Goal: Task Accomplishment & Management: Use online tool/utility

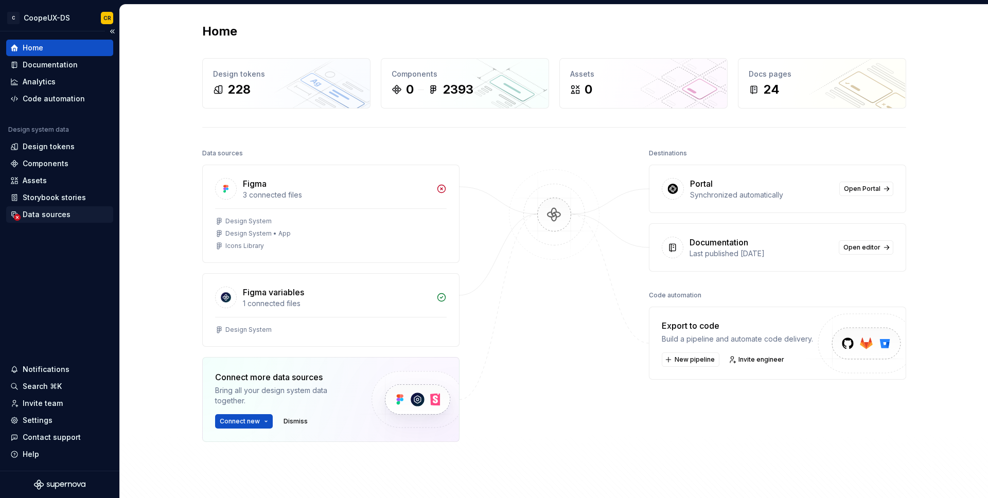
click at [62, 214] on div "Data sources" at bounding box center [47, 214] width 48 height 10
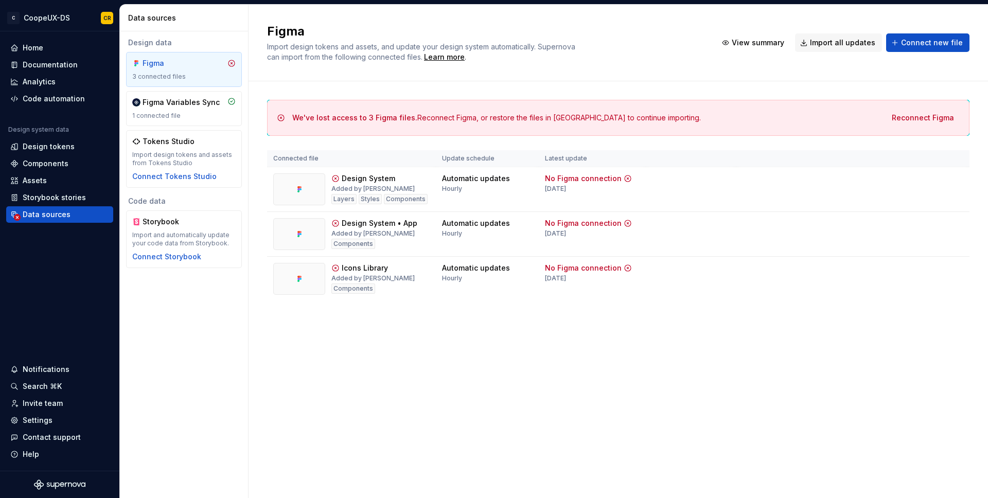
click at [955, 116] on button "Reconnect Figma" at bounding box center [923, 118] width 76 height 19
